Goal: Use online tool/utility: Utilize a website feature to perform a specific function

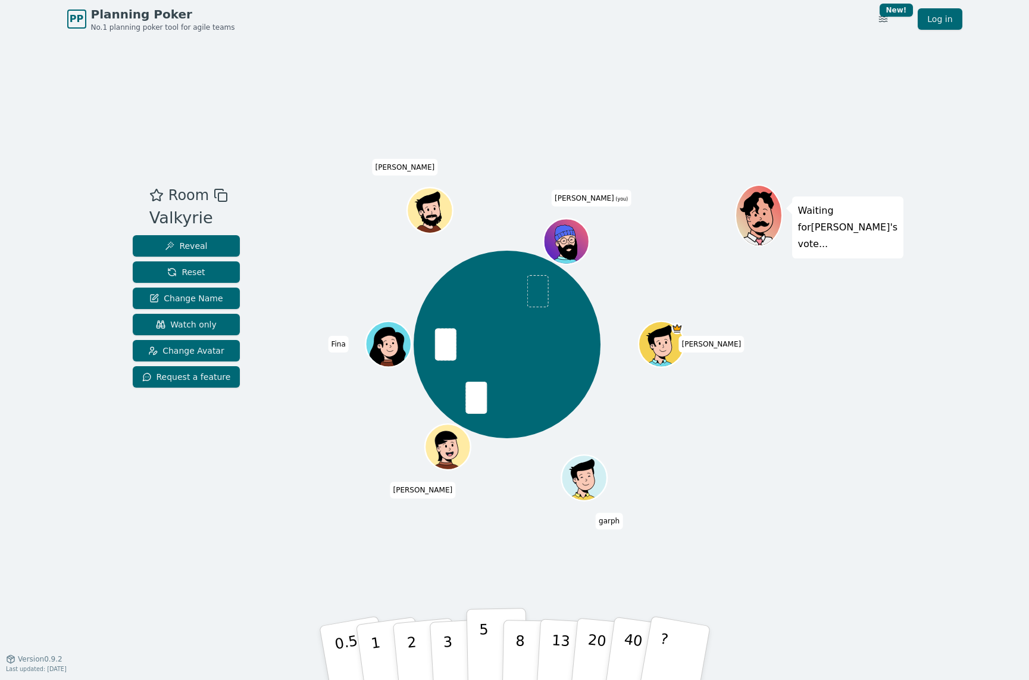
click at [484, 642] on p "5" at bounding box center [484, 653] width 10 height 64
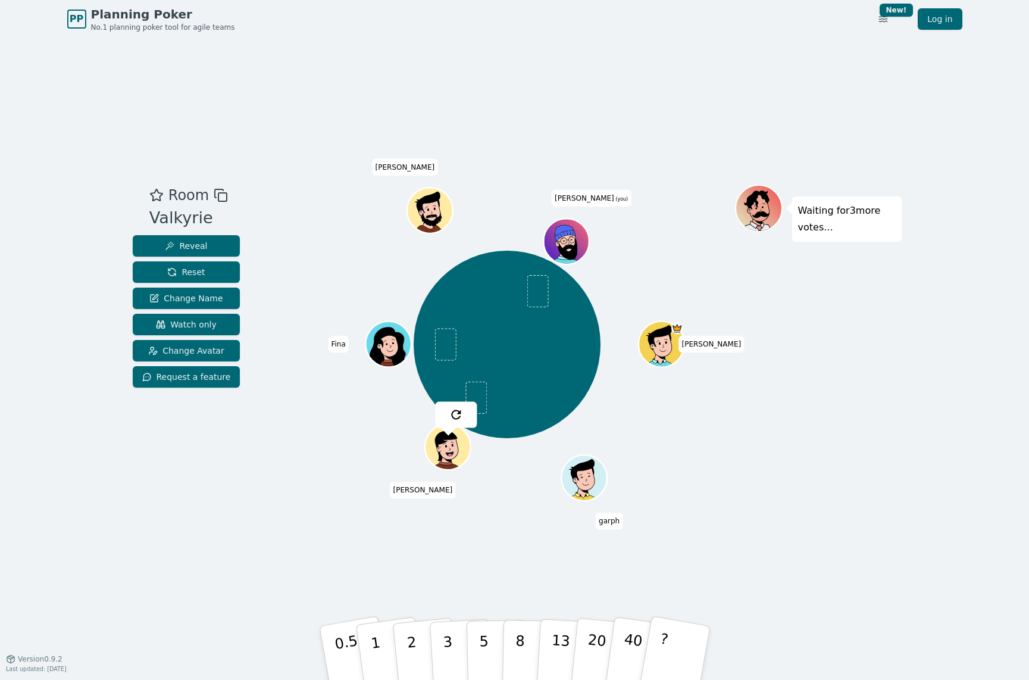
click at [243, 467] on div "Room Valkyrie Reveal Reset Change Name Watch only Change Avatar Request a featu…" at bounding box center [515, 348] width 774 height 327
click at [203, 326] on span "Watch only" at bounding box center [186, 324] width 61 height 12
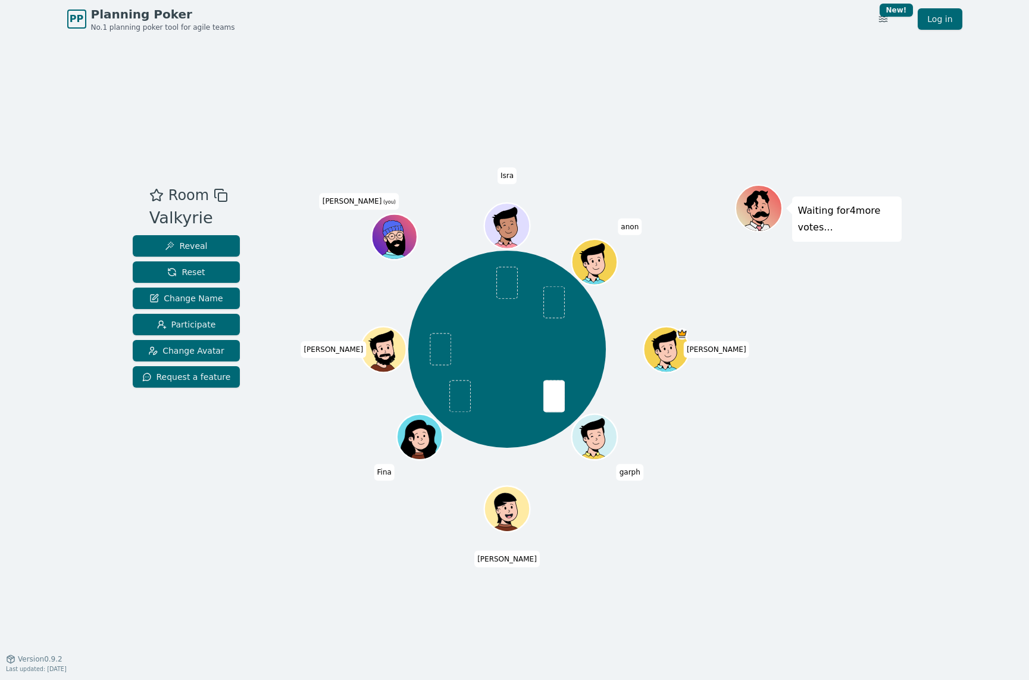
click at [280, 539] on div "Room Valkyrie Reveal Reset Change Name Participate Change Avatar Request a feat…" at bounding box center [515, 348] width 774 height 620
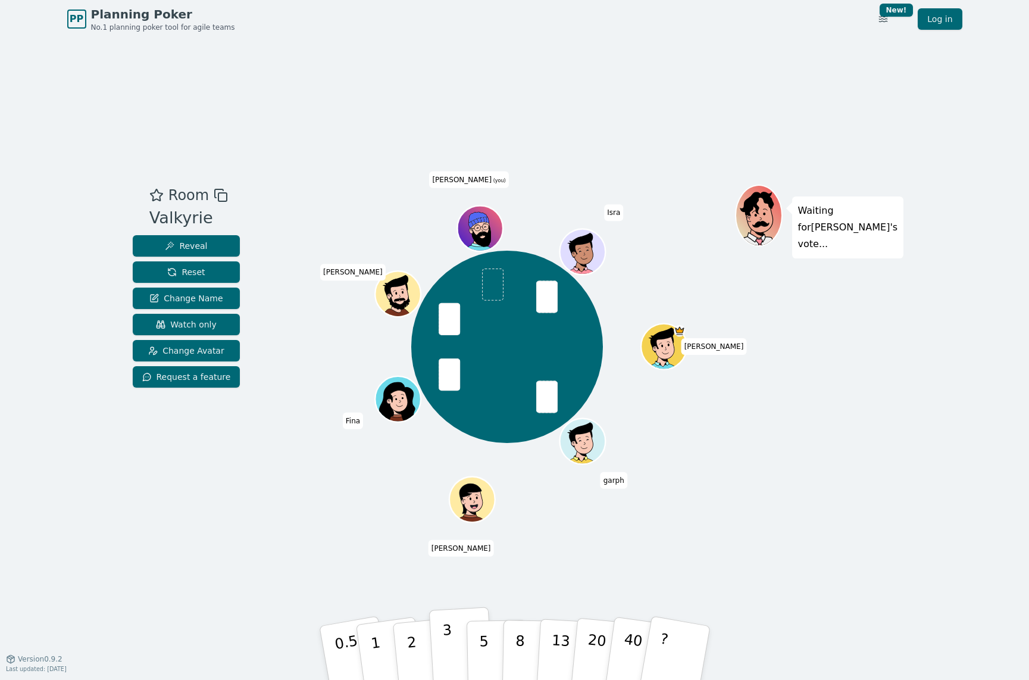
click at [448, 643] on p "3" at bounding box center [448, 653] width 13 height 65
